Goal: Find specific page/section: Find specific page/section

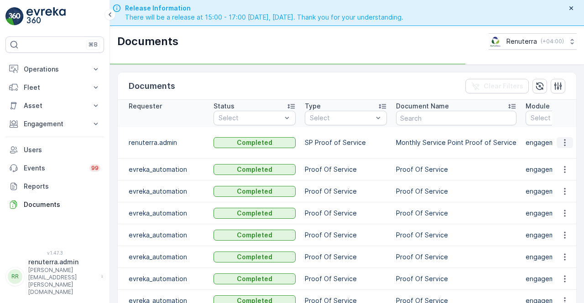
click at [560, 144] on icon "button" at bounding box center [564, 142] width 9 height 9
click at [556, 156] on span "See Details" at bounding box center [561, 155] width 35 height 9
click at [560, 143] on icon "button" at bounding box center [564, 142] width 9 height 9
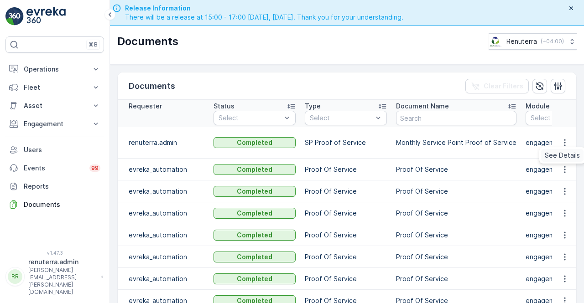
click at [555, 156] on span "See Details" at bounding box center [561, 155] width 35 height 9
